Goal: Information Seeking & Learning: Learn about a topic

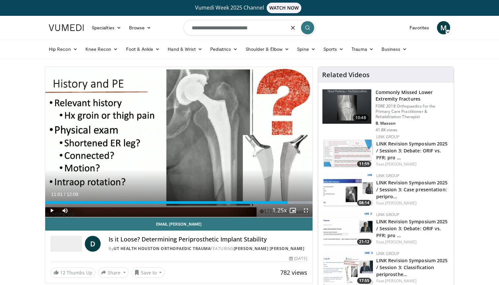
type input "**********"
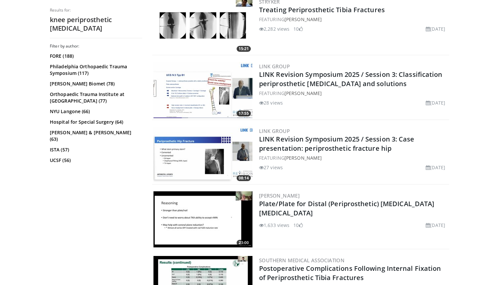
scroll to position [223, 0]
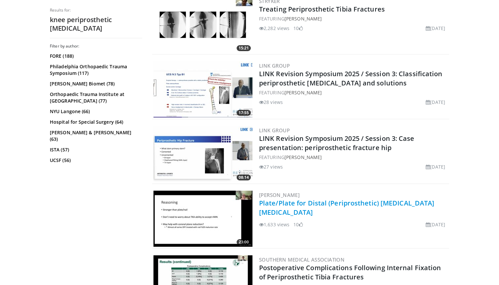
click at [342, 207] on link "Plate/Plate for Distal (Periprosthetic) Femur Fractures" at bounding box center [346, 208] width 175 height 18
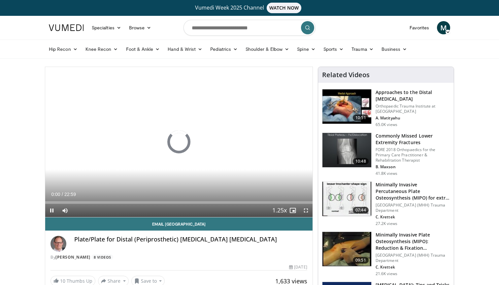
click at [306, 210] on span "Video Player" at bounding box center [305, 210] width 13 height 13
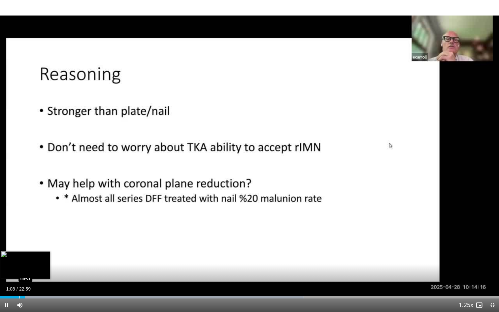
click at [19, 285] on div "Progress Bar" at bounding box center [19, 297] width 1 height 3
click at [27, 285] on div "Progress Bar" at bounding box center [26, 297] width 1 height 3
click at [25, 285] on div "Progress Bar" at bounding box center [25, 297] width 1 height 3
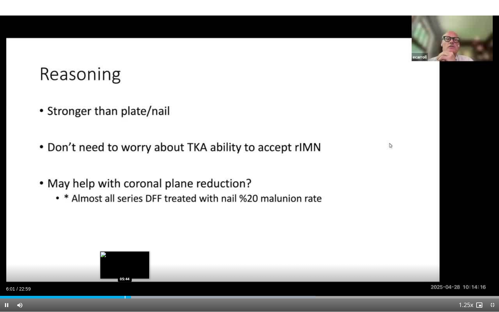
click at [125, 285] on div "Progress Bar" at bounding box center [125, 297] width 1 height 3
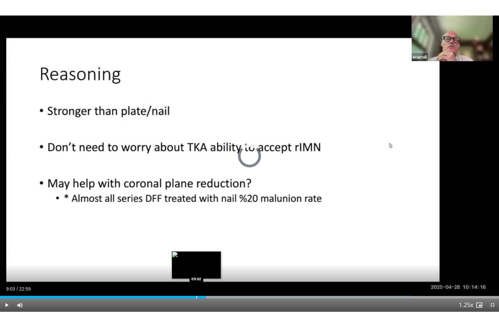
click at [197, 285] on div "Progress Bar" at bounding box center [196, 297] width 1 height 3
click at [191, 285] on div "Progress Bar" at bounding box center [191, 297] width 1 height 3
click at [189, 285] on div "Progress Bar" at bounding box center [189, 297] width 1 height 3
click at [188, 285] on div "Progress Bar" at bounding box center [188, 297] width 1 height 3
click at [204, 285] on div "Progress Bar" at bounding box center [204, 297] width 1 height 3
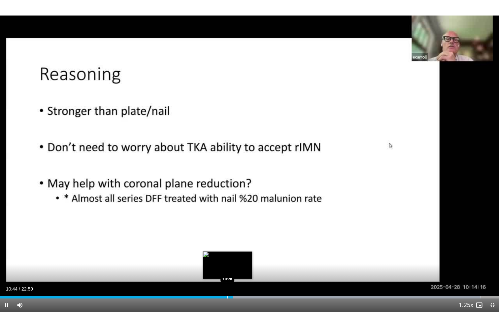
click at [227, 285] on div "Progress Bar" at bounding box center [227, 297] width 1 height 3
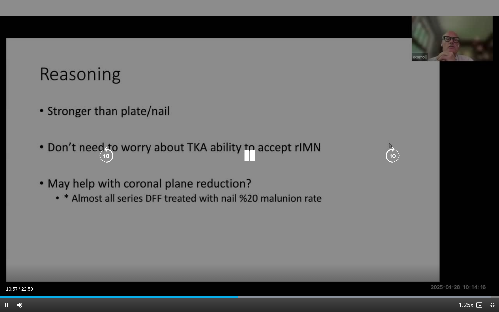
click at [107, 149] on icon "Video Player" at bounding box center [106, 156] width 18 height 18
click at [110, 156] on icon "Video Player" at bounding box center [106, 156] width 18 height 18
click at [249, 157] on icon "Video Player" at bounding box center [249, 156] width 18 height 18
click at [250, 158] on icon "Video Player" at bounding box center [249, 156] width 18 height 18
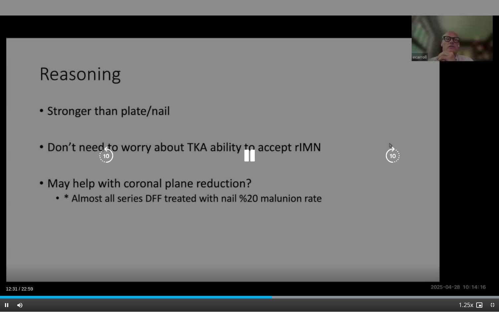
click at [106, 157] on icon "Video Player" at bounding box center [106, 156] width 18 height 18
click at [102, 152] on icon "Video Player" at bounding box center [106, 156] width 18 height 18
click at [103, 157] on icon "Video Player" at bounding box center [106, 156] width 18 height 18
click at [249, 157] on icon "Video Player" at bounding box center [249, 156] width 18 height 18
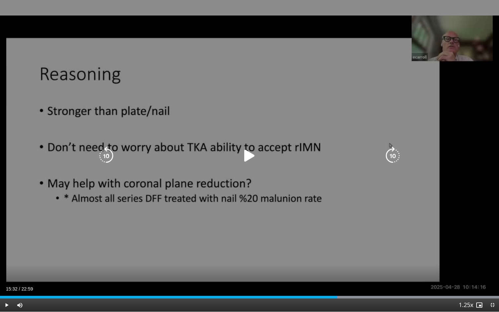
click at [250, 156] on icon "Video Player" at bounding box center [249, 156] width 18 height 18
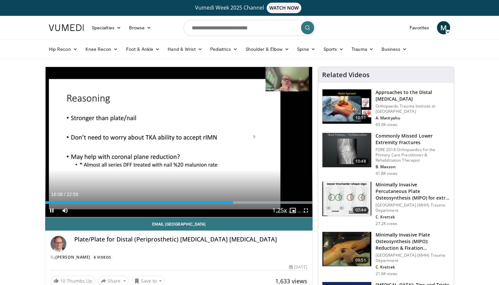
click at [306, 212] on span "Video Player" at bounding box center [305, 210] width 13 height 13
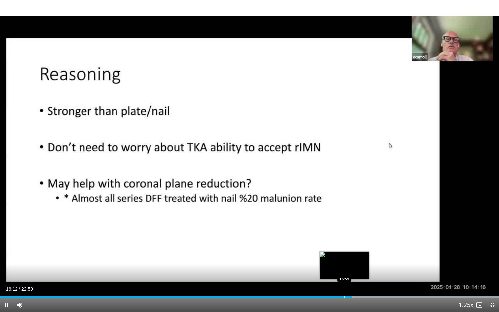
click at [344, 285] on div "Progress Bar" at bounding box center [344, 297] width 1 height 3
click at [493, 285] on span "Video Player" at bounding box center [492, 304] width 13 height 13
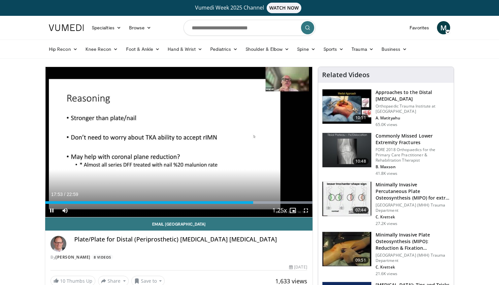
click at [305, 209] on span "Video Player" at bounding box center [305, 210] width 13 height 13
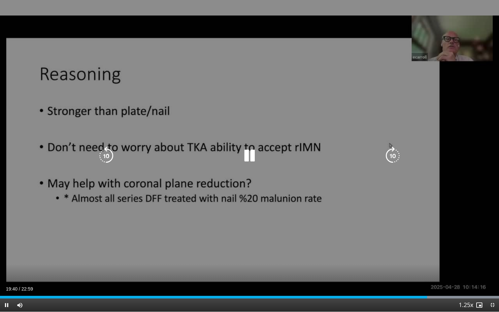
click at [253, 153] on icon "Video Player" at bounding box center [249, 156] width 18 height 18
click at [106, 158] on icon "Video Player" at bounding box center [106, 156] width 18 height 18
click at [249, 154] on icon "Video Player" at bounding box center [249, 156] width 18 height 18
click at [104, 155] on icon "Video Player" at bounding box center [106, 156] width 18 height 18
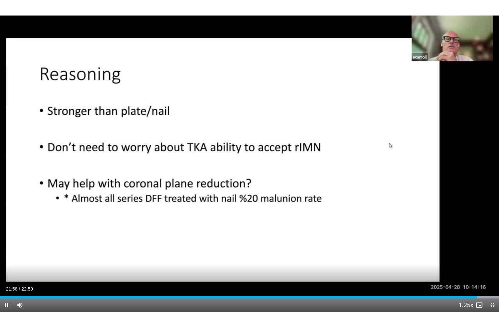
click at [492, 285] on span "Video Player" at bounding box center [492, 304] width 13 height 13
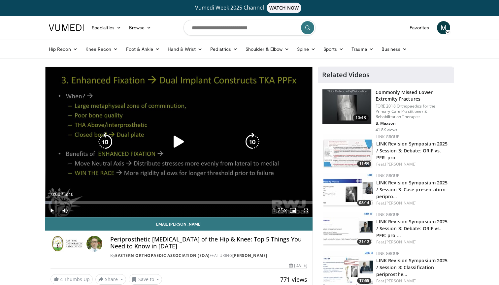
click at [176, 138] on icon "Video Player" at bounding box center [179, 142] width 18 height 18
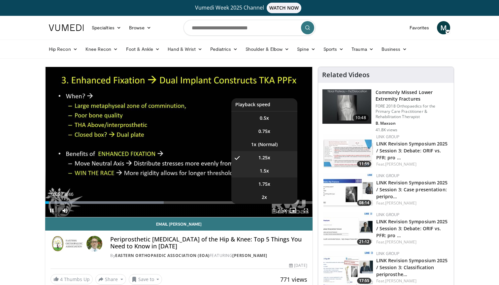
click at [273, 175] on li "1.5x" at bounding box center [264, 170] width 66 height 13
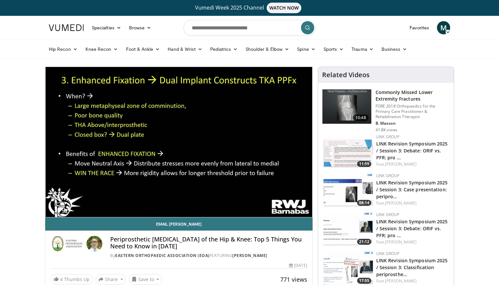
click at [307, 211] on video-js "**********" at bounding box center [178, 142] width 267 height 151
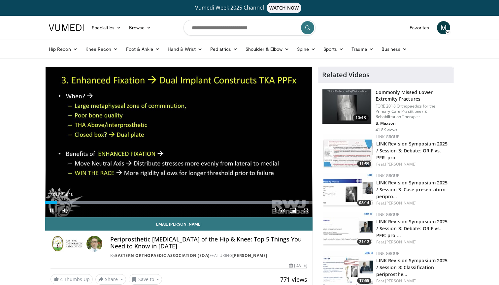
click at [309, 210] on span "Video Player" at bounding box center [305, 210] width 13 height 13
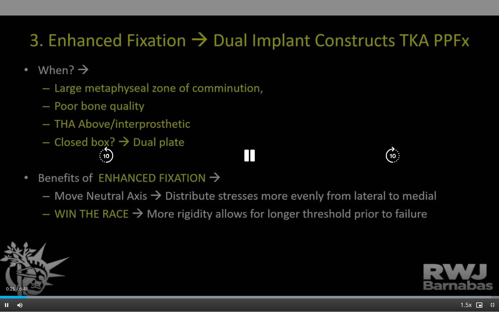
click at [250, 158] on icon "Video Player" at bounding box center [249, 156] width 18 height 18
click at [247, 156] on icon "Video Player" at bounding box center [249, 156] width 18 height 18
click at [107, 154] on icon "Video Player" at bounding box center [106, 156] width 18 height 18
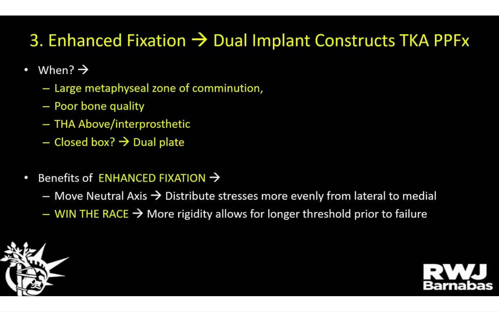
click at [107, 154] on div "10 seconds Tap to unmute" at bounding box center [249, 156] width 499 height 312
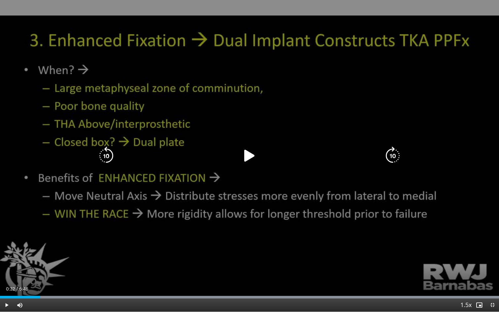
click at [255, 158] on icon "Video Player" at bounding box center [249, 156] width 18 height 18
click at [253, 154] on icon "Video Player" at bounding box center [249, 156] width 18 height 18
click at [247, 152] on icon "Video Player" at bounding box center [249, 156] width 18 height 18
click at [102, 157] on icon "Video Player" at bounding box center [106, 156] width 18 height 18
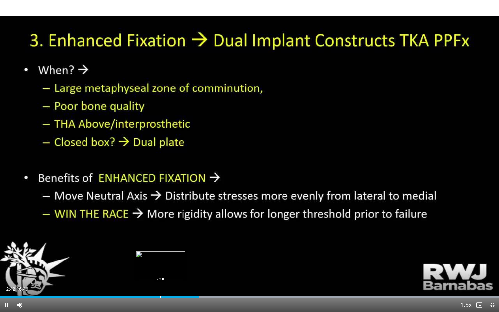
click at [160, 285] on div "Progress Bar" at bounding box center [160, 297] width 1 height 3
click at [148, 285] on div "Loaded : 99.98% 2:00 2:00" at bounding box center [249, 297] width 499 height 3
click at [144, 285] on video-js "**********" at bounding box center [249, 156] width 499 height 312
click at [145, 285] on div "Progress Bar" at bounding box center [145, 297] width 1 height 3
click at [141, 285] on div "Progress Bar" at bounding box center [141, 297] width 1 height 3
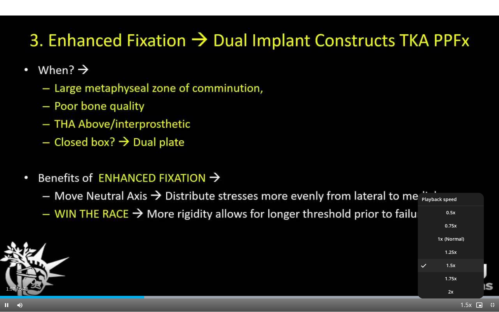
click at [465, 285] on span "Video Player" at bounding box center [465, 305] width 9 height 13
click at [454, 238] on li "1x" at bounding box center [451, 238] width 66 height 13
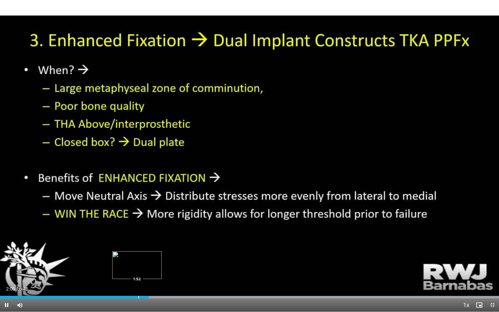
click at [136, 285] on div "Loaded : 99.98% 2:01 1:52" at bounding box center [249, 295] width 499 height 6
click at [126, 285] on div "Loaded : 99.98% 1:52 1:41" at bounding box center [249, 295] width 499 height 6
click at [143, 285] on div "Progress Bar" at bounding box center [143, 297] width 1 height 3
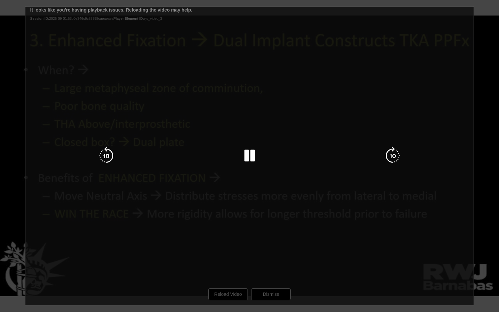
click at [254, 160] on icon "Video Player" at bounding box center [249, 156] width 18 height 18
click at [270, 285] on div "10 seconds Tap to unmute" at bounding box center [249, 156] width 499 height 312
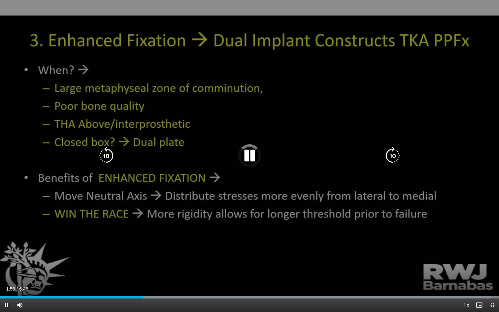
click at [110, 156] on icon "Video Player" at bounding box center [106, 156] width 18 height 18
click at [250, 155] on icon "Video Player" at bounding box center [249, 156] width 18 height 18
click at [246, 155] on icon "Video Player" at bounding box center [249, 156] width 18 height 18
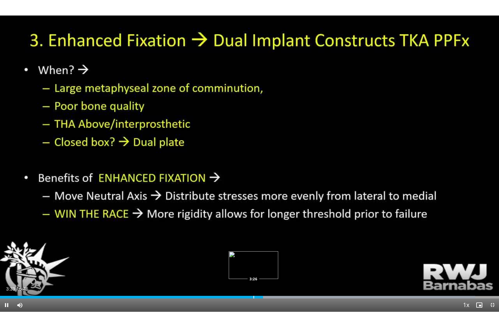
click at [254, 285] on div "Loaded : 95.23% 3:34 3:26" at bounding box center [249, 295] width 499 height 6
click at [246, 285] on div "Progress Bar" at bounding box center [246, 297] width 1 height 3
click at [249, 285] on div "Loaded : 99.95% 3:31 3:22" at bounding box center [249, 295] width 499 height 6
click at [237, 285] on div "Loaded : 99.95% 3:23 3:12" at bounding box center [249, 295] width 499 height 6
click at [228, 285] on div "Progress Bar" at bounding box center [228, 297] width 1 height 3
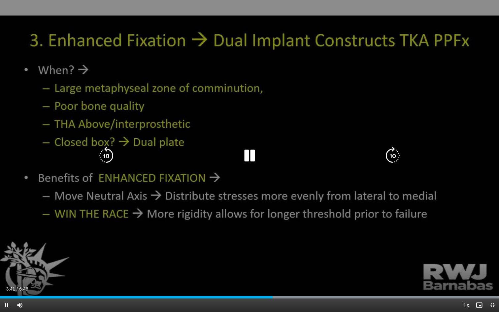
click at [104, 153] on icon "Video Player" at bounding box center [106, 156] width 18 height 18
click at [103, 154] on icon "Video Player" at bounding box center [106, 156] width 18 height 18
click at [247, 156] on icon "Video Player" at bounding box center [249, 156] width 18 height 18
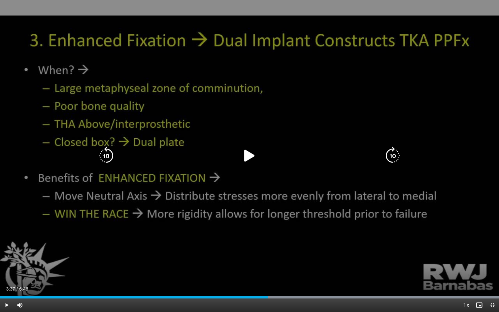
click at [247, 156] on icon "Video Player" at bounding box center [249, 156] width 18 height 18
click at [249, 155] on icon "Video Player" at bounding box center [249, 156] width 18 height 18
click at [251, 155] on icon "Video Player" at bounding box center [249, 156] width 18 height 18
click at [249, 155] on icon "Video Player" at bounding box center [249, 156] width 18 height 18
click at [248, 156] on icon "Video Player" at bounding box center [249, 156] width 18 height 18
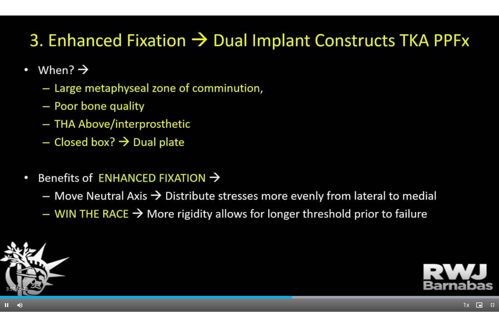
click at [492, 285] on span "Video Player" at bounding box center [492, 304] width 13 height 13
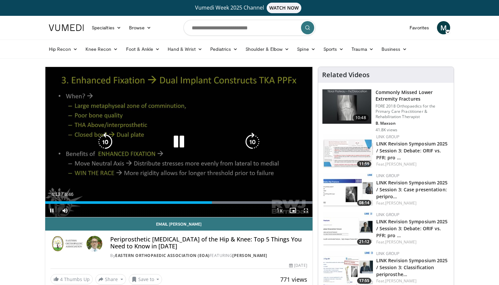
click at [101, 146] on icon "Video Player" at bounding box center [105, 142] width 18 height 18
click at [107, 145] on icon "Video Player" at bounding box center [105, 142] width 18 height 18
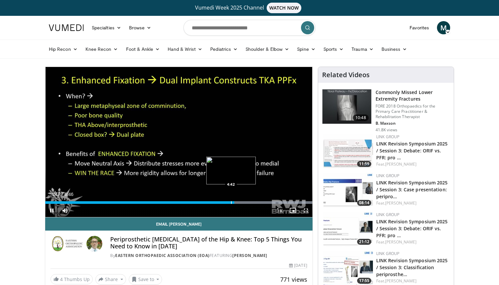
click at [231, 203] on div "Progress Bar" at bounding box center [231, 202] width 1 height 3
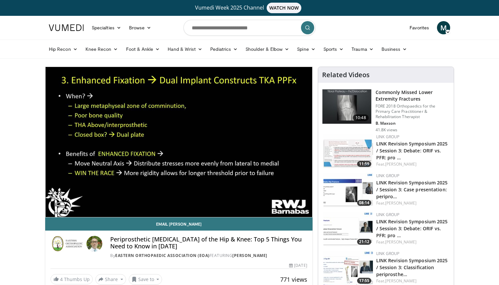
click at [305, 209] on div "10 seconds Tap to unmute" at bounding box center [178, 142] width 267 height 150
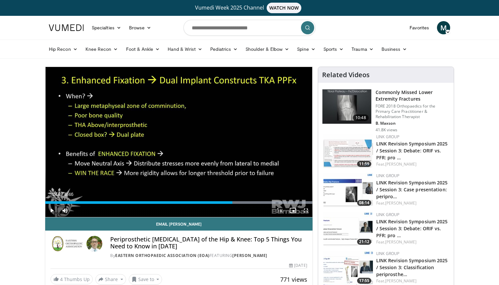
click at [308, 211] on span "Video Player" at bounding box center [305, 210] width 13 height 13
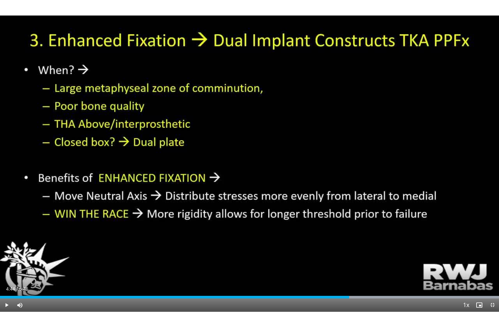
click at [7, 285] on span "Video Player" at bounding box center [6, 304] width 13 height 13
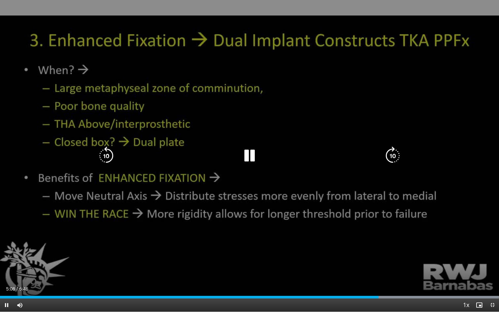
click at [87, 164] on div "10 seconds Tap to unmute" at bounding box center [249, 156] width 499 height 312
click at [104, 155] on icon "Video Player" at bounding box center [106, 156] width 18 height 18
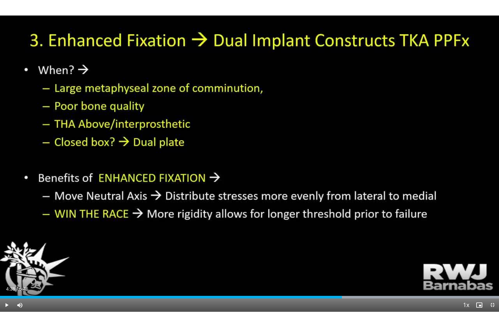
click at [8, 285] on span "Video Player" at bounding box center [6, 304] width 13 height 13
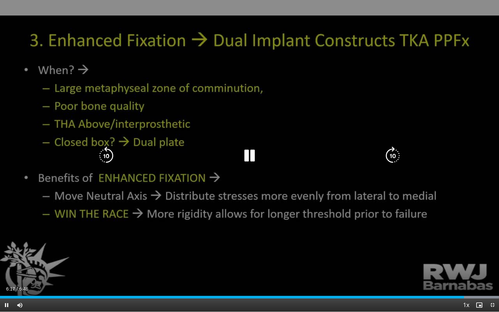
click at [108, 155] on icon "Video Player" at bounding box center [106, 156] width 18 height 18
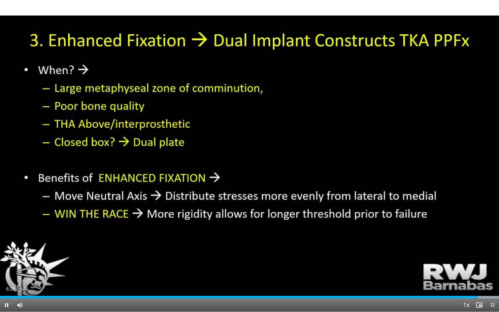
click at [493, 285] on span "Video Player" at bounding box center [492, 304] width 13 height 13
